Goal: Check status: Check status

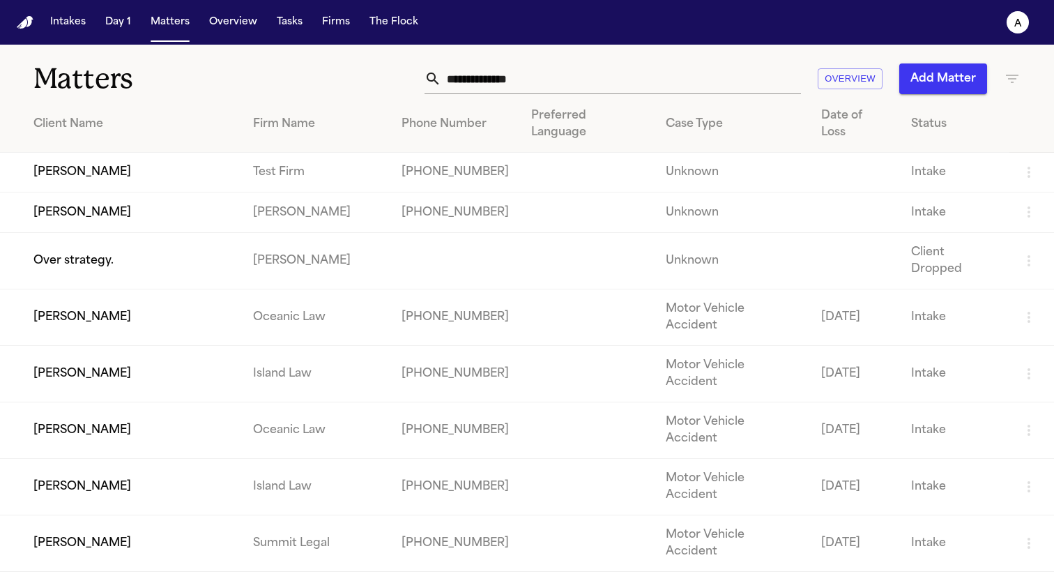
click at [106, 153] on td "[PERSON_NAME]" at bounding box center [121, 173] width 242 height 40
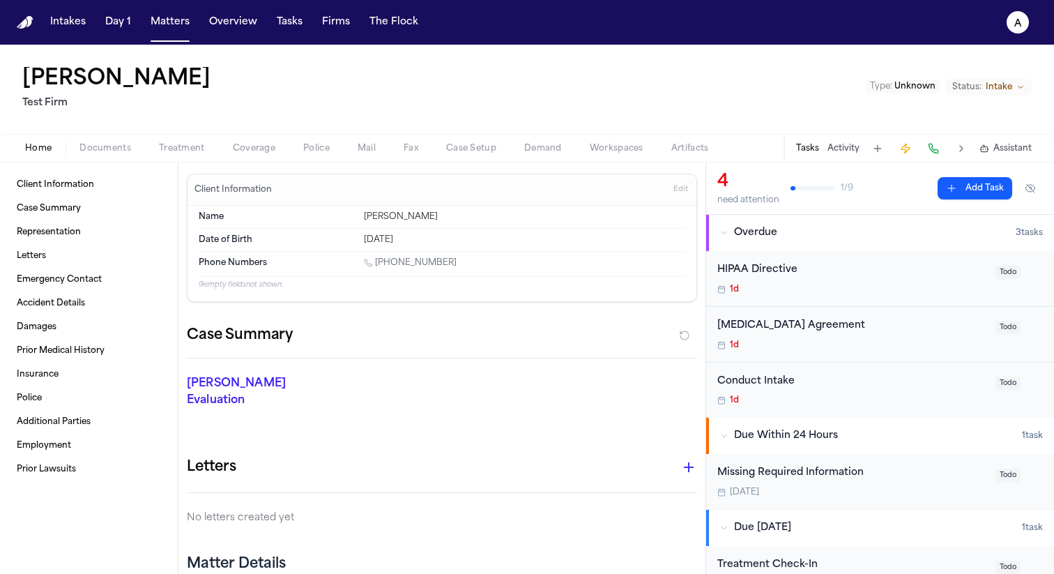
click at [197, 149] on span "Treatment" at bounding box center [182, 148] width 46 height 11
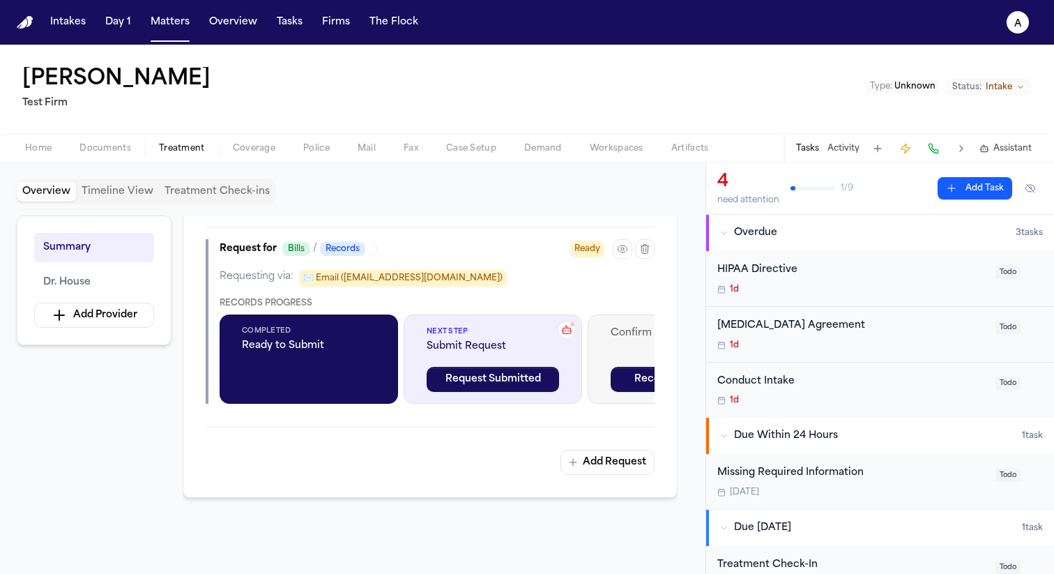
scroll to position [609, 0]
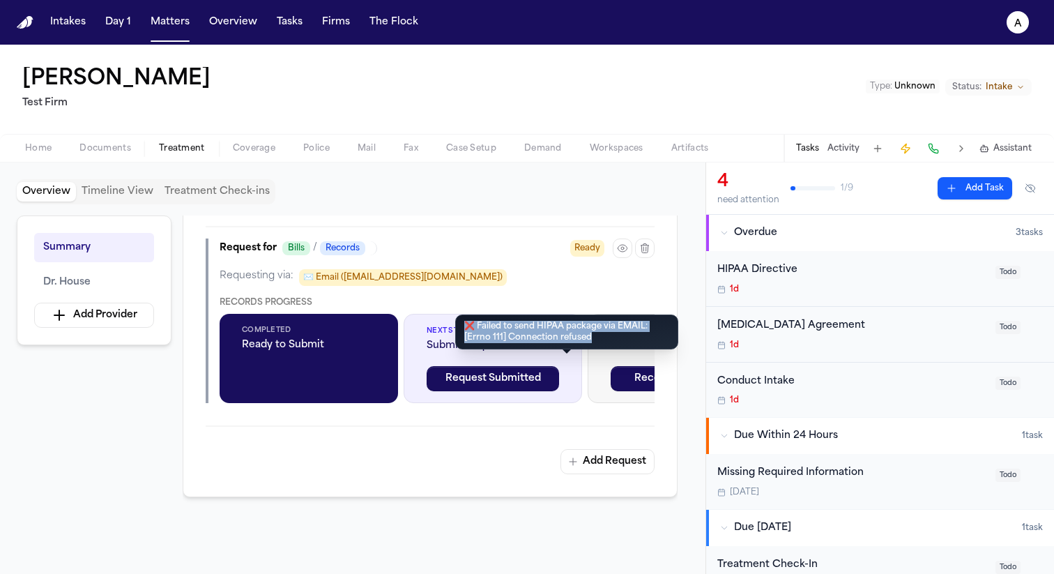
drag, startPoint x: 599, startPoint y: 339, endPoint x: 456, endPoint y: 321, distance: 144.0
click at [456, 321] on div "❌ Failed to send HIPAA package via EMAIL: [Errno 111] Connection refused ❌ Fail…" at bounding box center [566, 331] width 223 height 35
copy div "❌ Failed to send HIPAA package via EMAIL: [Errno 111] Connection refused"
click at [567, 335] on icon at bounding box center [566, 328] width 11 height 11
drag, startPoint x: 597, startPoint y: 337, endPoint x: 464, endPoint y: 342, distance: 133.2
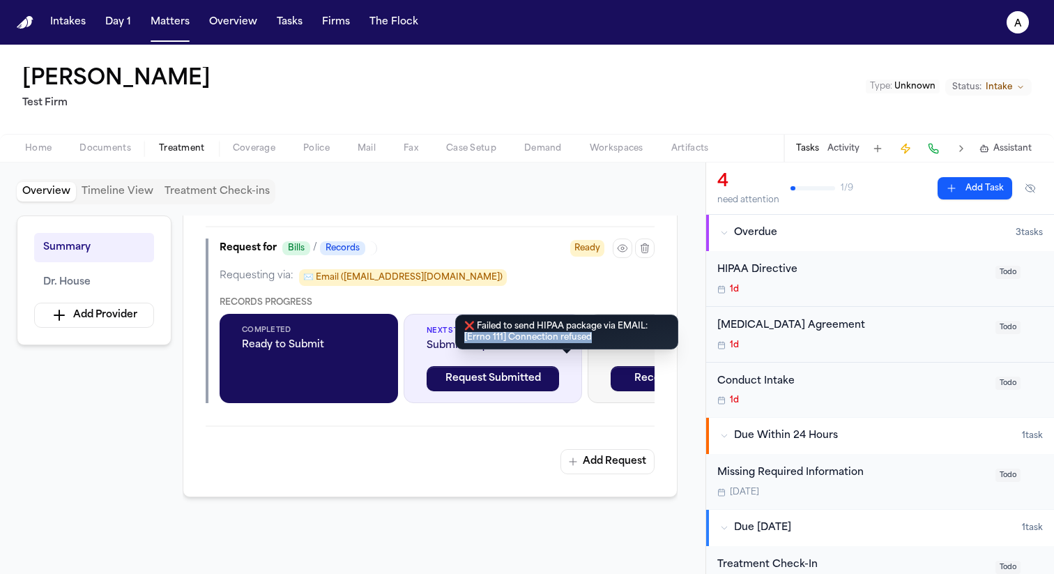
click at [464, 342] on div "❌ Failed to send HIPAA package via EMAIL: [Errno 111] Connection refused ❌ Fail…" at bounding box center [566, 331] width 223 height 35
copy div "[Errno 111] Connection refused"
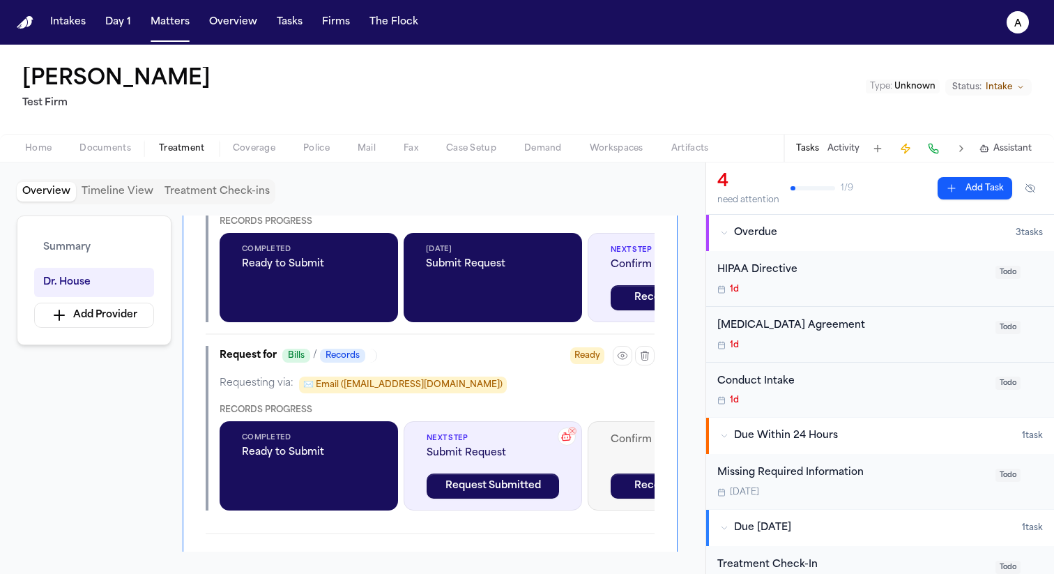
scroll to position [505, 0]
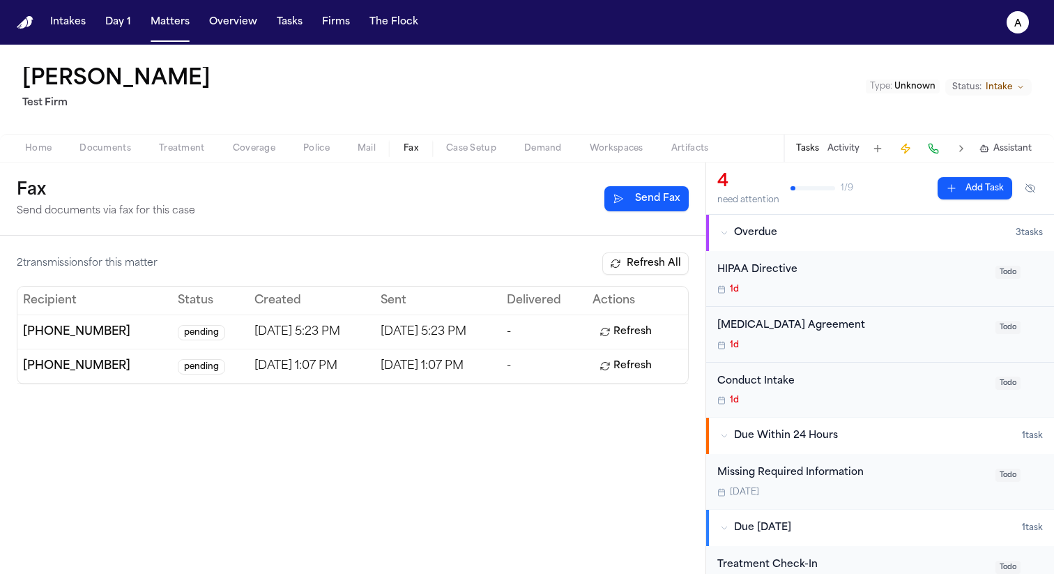
click at [414, 152] on span "Fax" at bounding box center [411, 148] width 15 height 11
click at [643, 329] on button "Refresh" at bounding box center [626, 332] width 66 height 22
click at [464, 252] on div "2 transmission s for this matter Refresh All" at bounding box center [353, 263] width 672 height 22
